Goal: Task Accomplishment & Management: Manage account settings

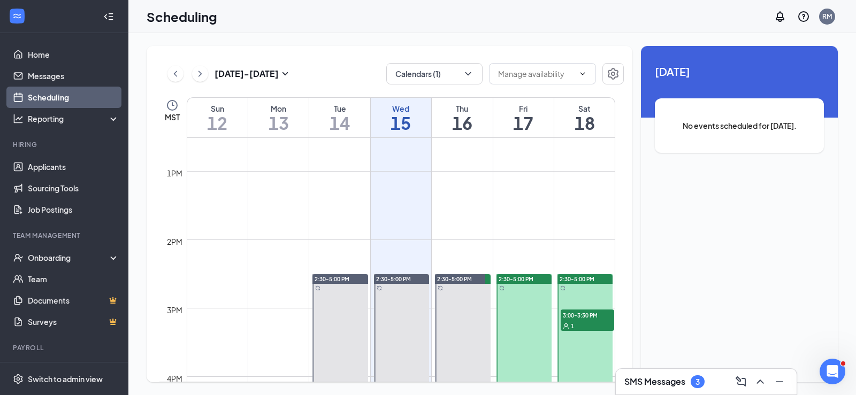
scroll to position [847, 0]
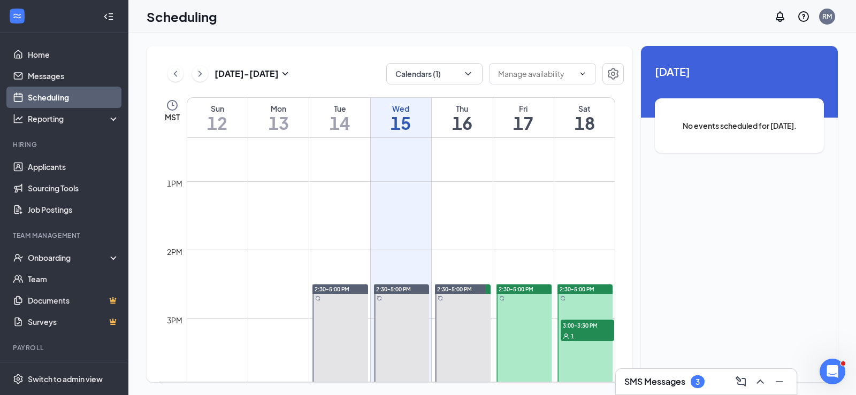
click at [584, 286] on div "2:30-5:00 PM" at bounding box center [584, 290] width 55 height 10
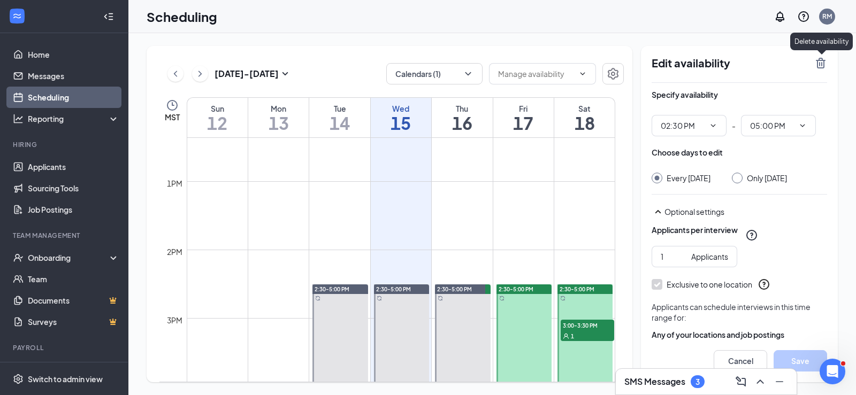
click at [820, 63] on icon "TrashOutline" at bounding box center [820, 63] width 13 height 13
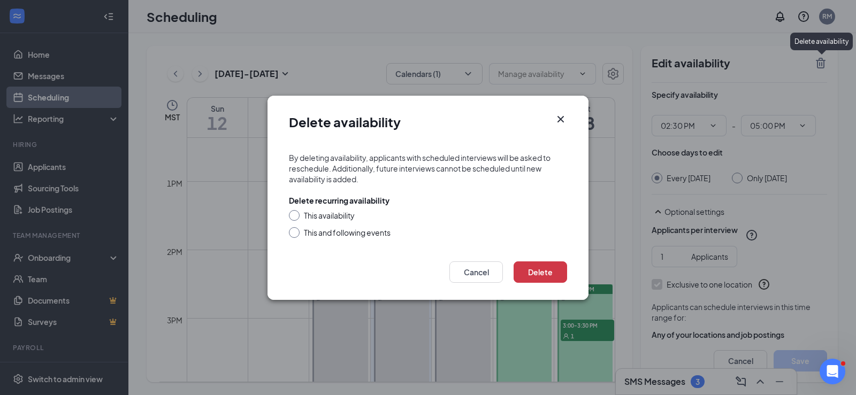
click at [293, 215] on input "This availability" at bounding box center [292, 213] width 7 height 7
radio input "true"
click at [544, 272] on button "Delete" at bounding box center [539, 272] width 53 height 21
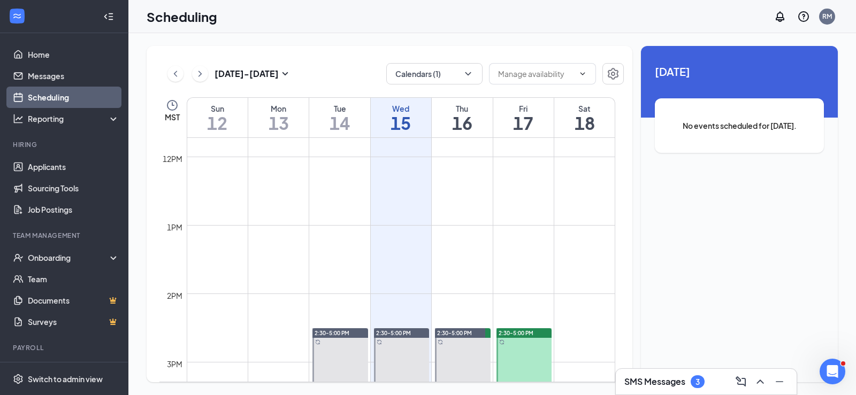
scroll to position [1061, 0]
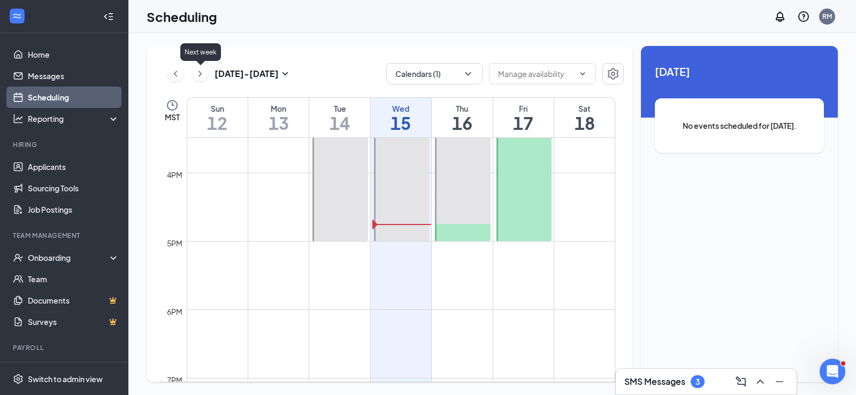
click at [196, 70] on icon "ChevronRight" at bounding box center [200, 73] width 11 height 13
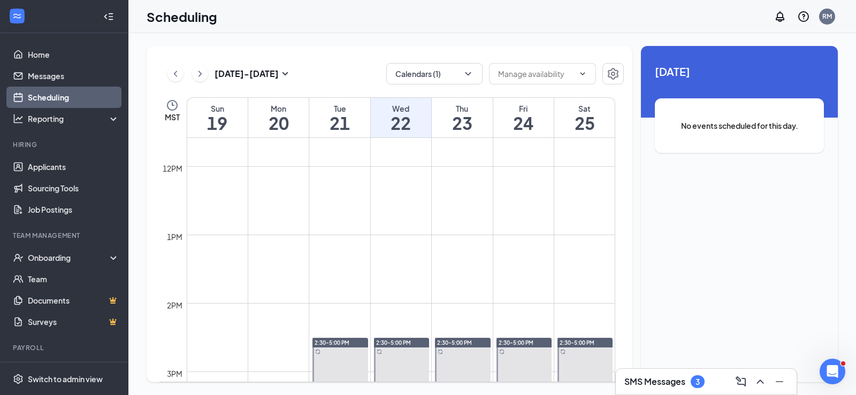
scroll to position [954, 0]
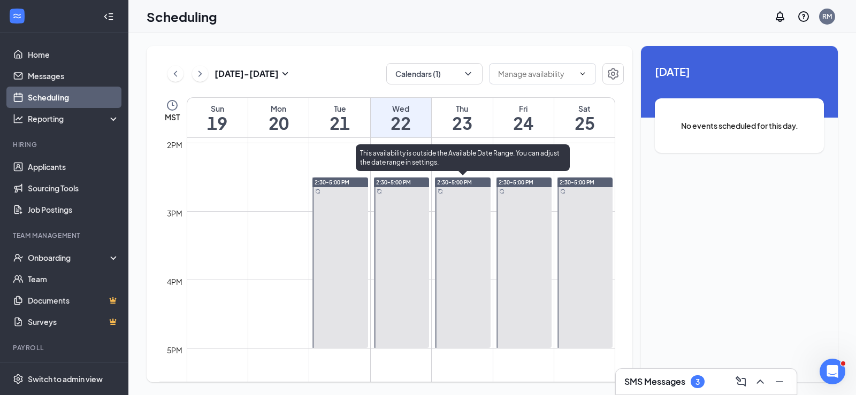
click at [472, 182] on span "2:30-5:00 PM" at bounding box center [454, 182] width 35 height 7
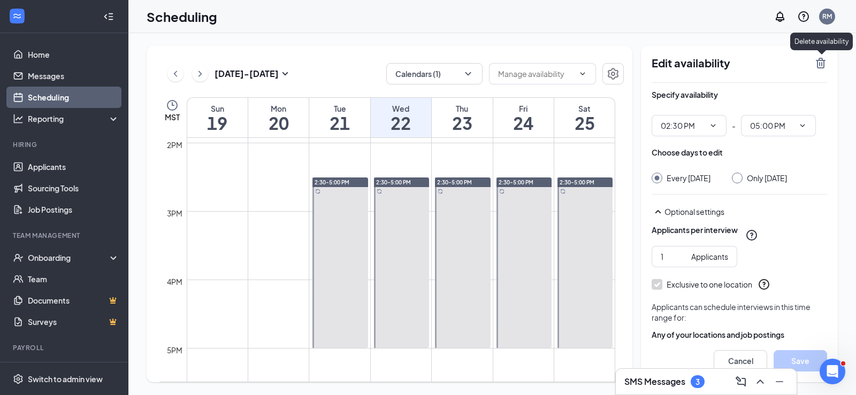
click at [823, 67] on icon "TrashOutline" at bounding box center [821, 63] width 10 height 11
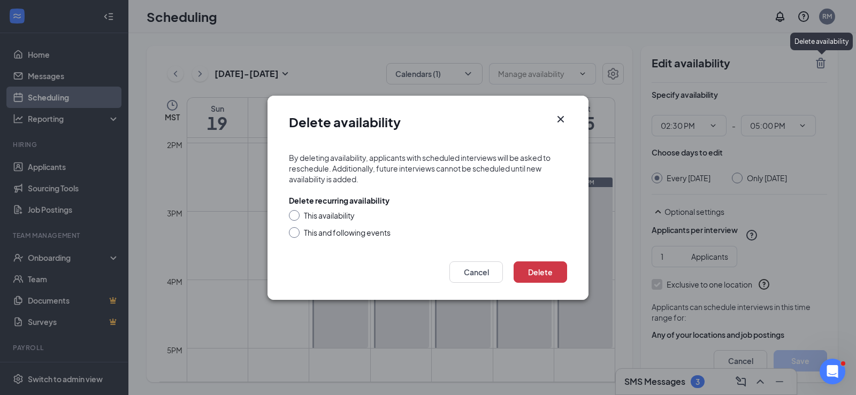
click at [296, 219] on div at bounding box center [294, 215] width 11 height 11
click at [295, 218] on div at bounding box center [294, 215] width 11 height 11
click at [293, 213] on input "This availability" at bounding box center [292, 213] width 7 height 7
radio input "true"
click at [532, 272] on button "Delete" at bounding box center [539, 272] width 53 height 21
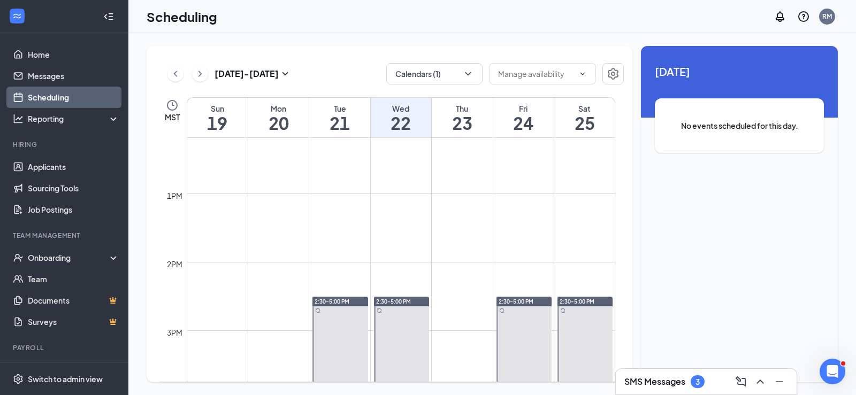
scroll to position [472, 0]
